Goal: Transaction & Acquisition: Purchase product/service

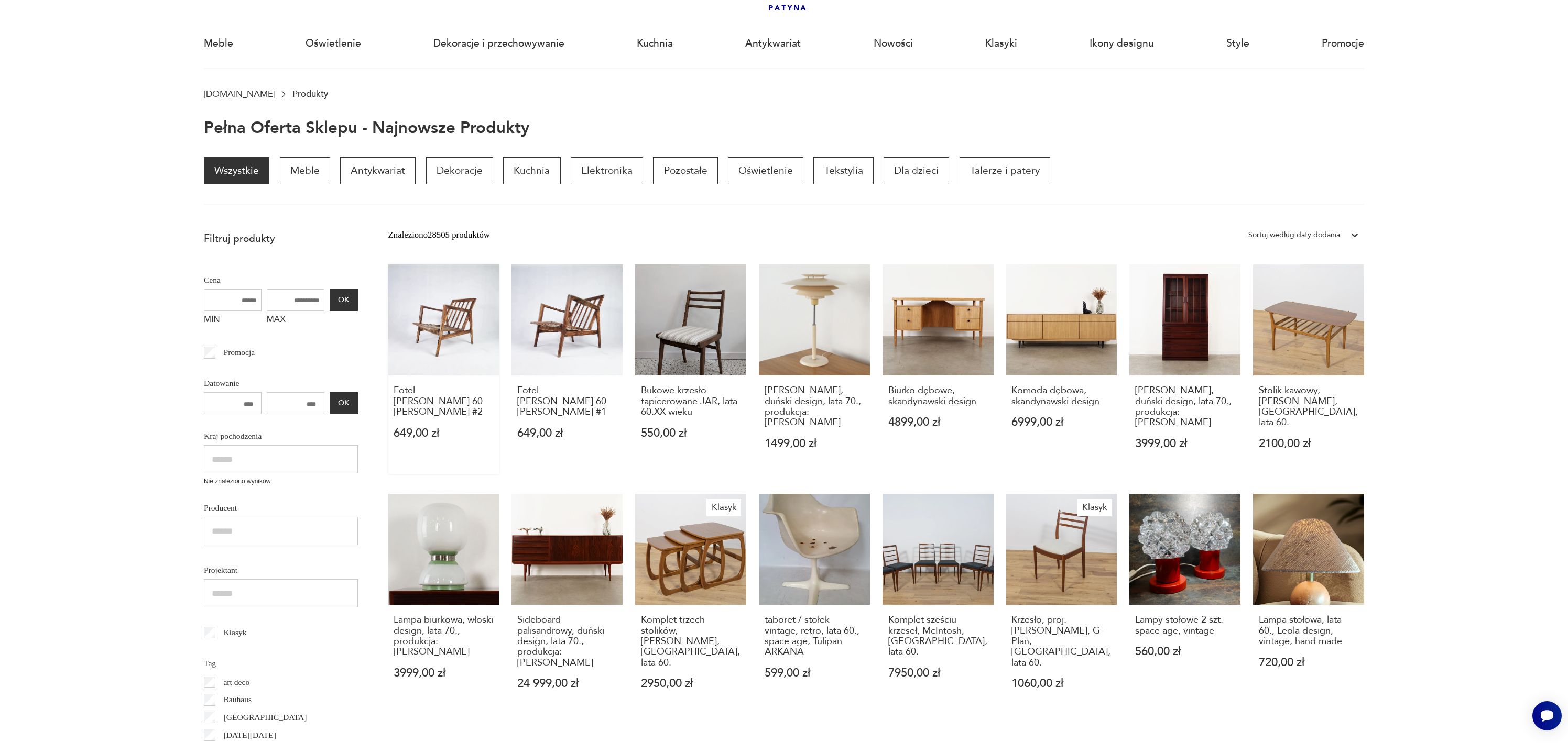
click at [473, 370] on link "Fotel [PERSON_NAME] 60 [PERSON_NAME] #2 649,00 zł" at bounding box center [444, 369] width 111 height 209
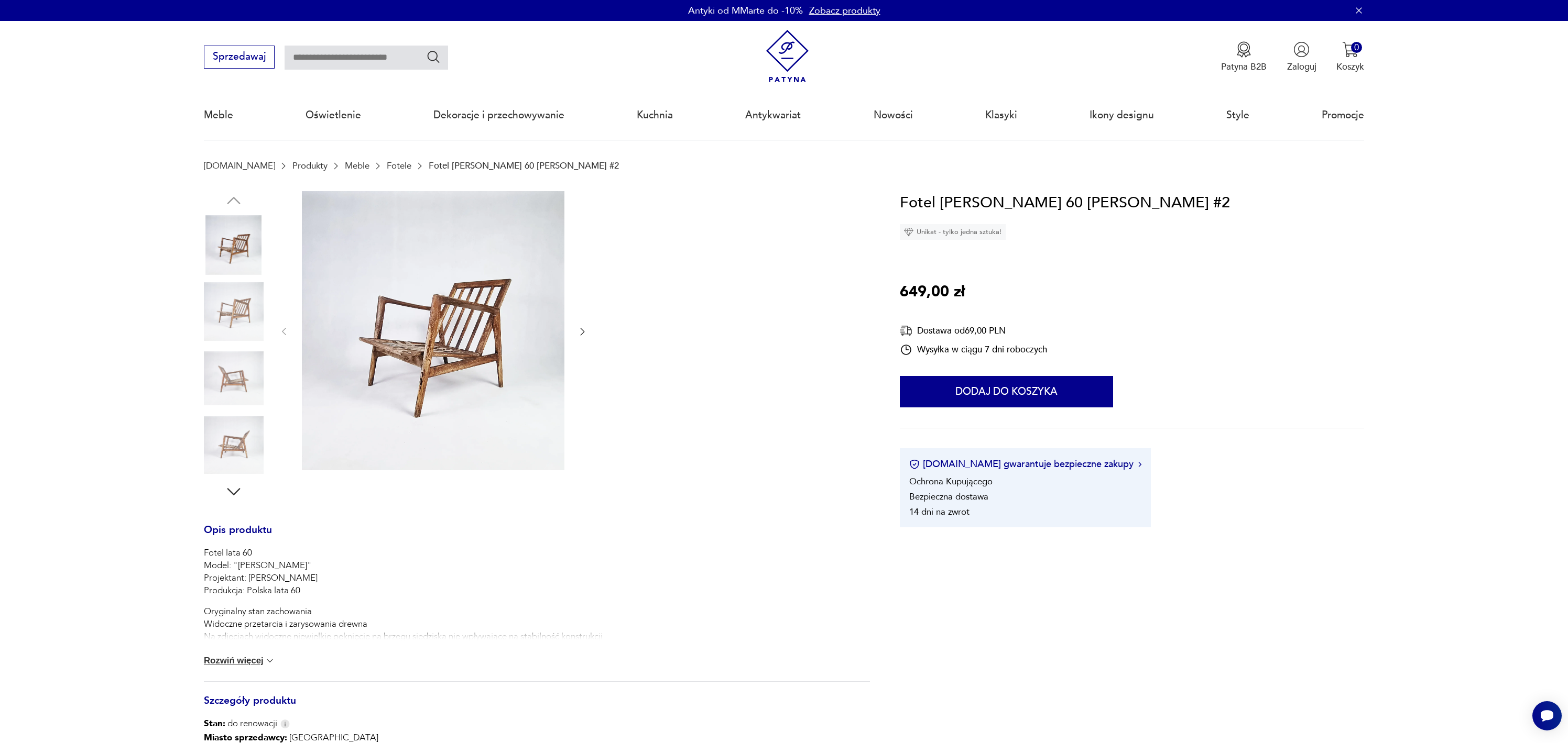
click at [219, 662] on button "Rozwiń więcej" at bounding box center [240, 660] width 72 height 10
